Goal: Task Accomplishment & Management: Manage account settings

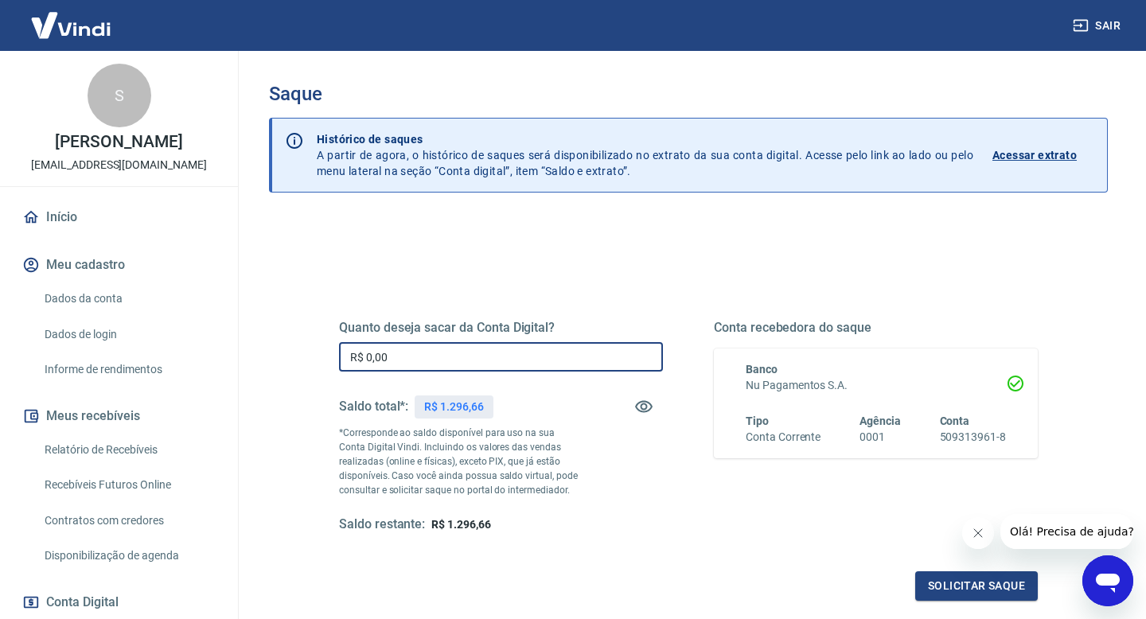
click at [457, 351] on input "R$ 0,00" at bounding box center [501, 356] width 324 height 29
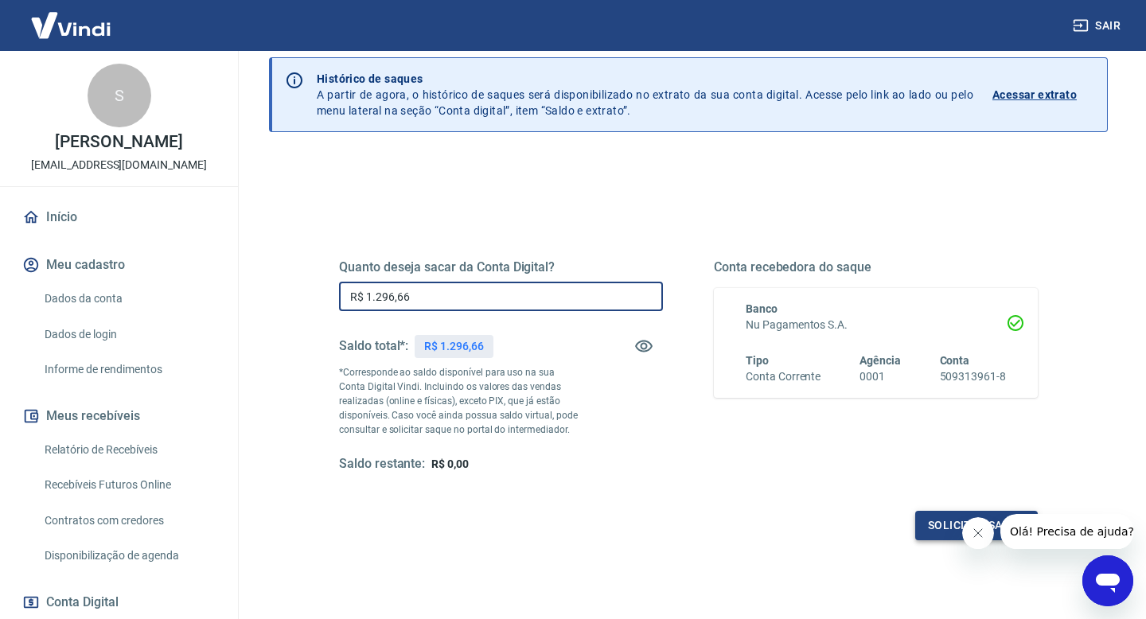
type input "R$ 1.296,66"
click at [953, 520] on button "Solicitar saque" at bounding box center [976, 525] width 123 height 29
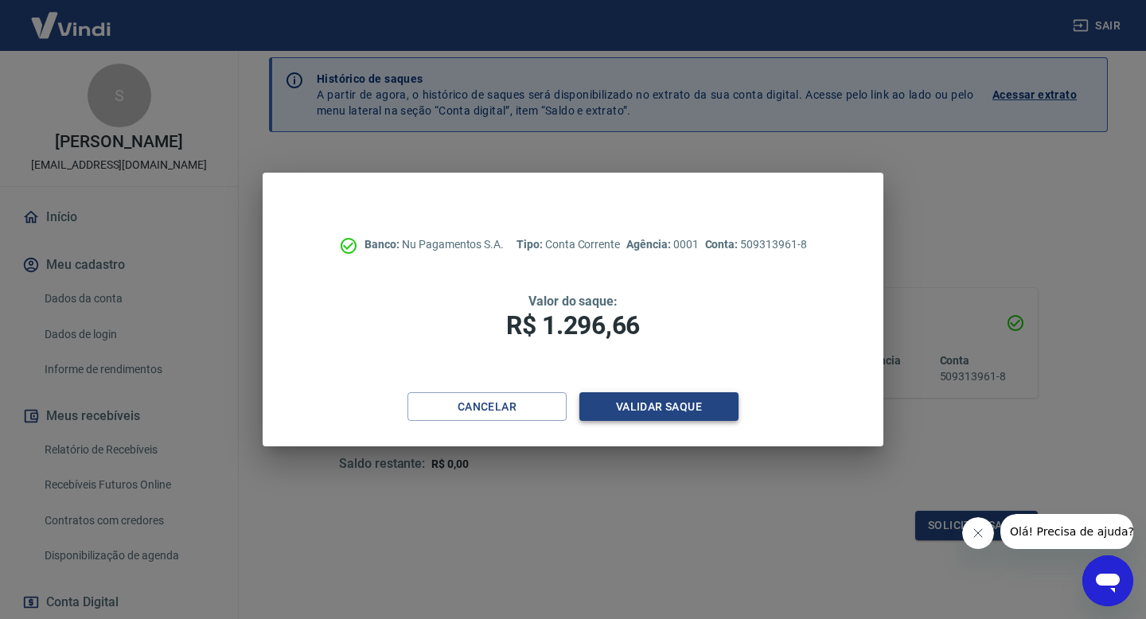
click at [661, 410] on button "Validar saque" at bounding box center [658, 406] width 159 height 29
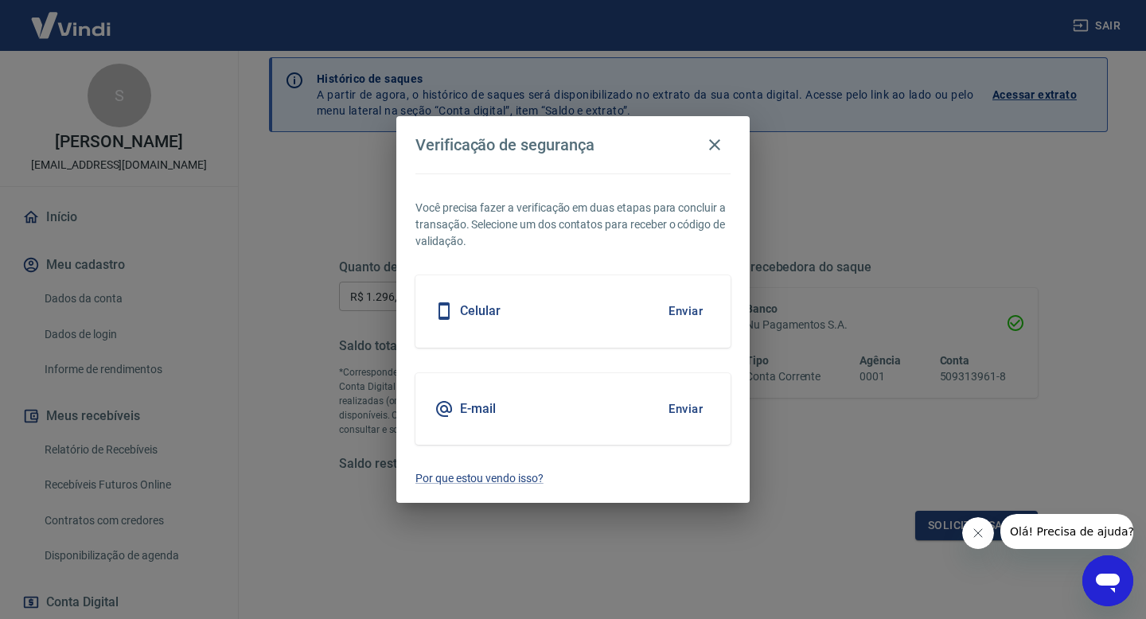
click at [675, 415] on button "Enviar" at bounding box center [686, 408] width 52 height 33
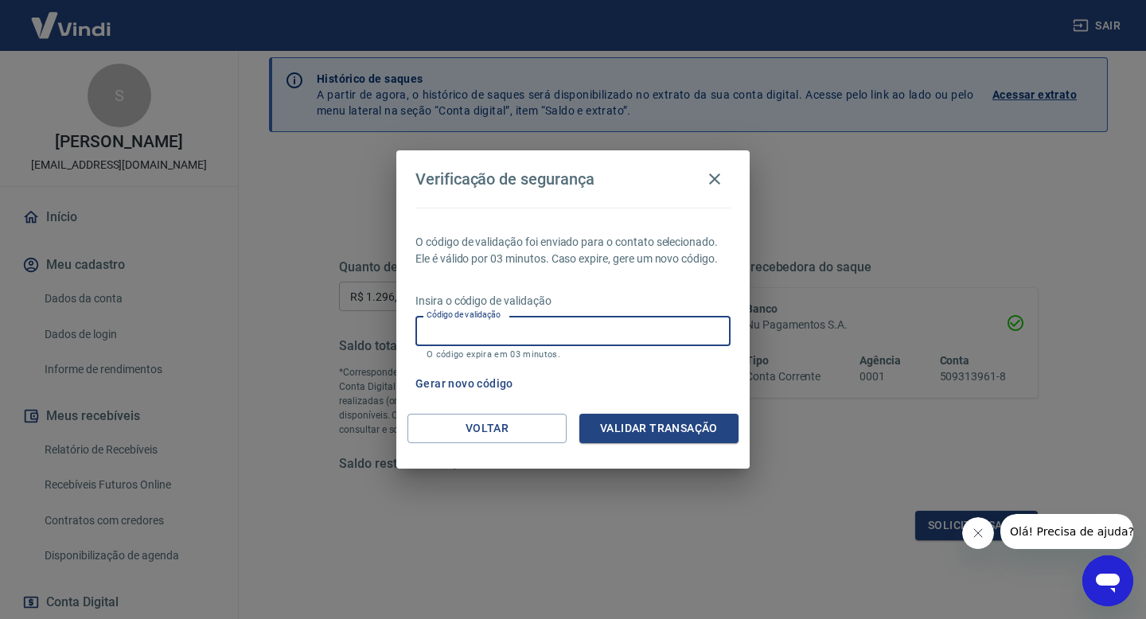
click at [542, 337] on input "Código de validação" at bounding box center [572, 330] width 315 height 29
type input "529560"
click at [642, 434] on button "Validar transação" at bounding box center [658, 428] width 159 height 29
